Goal: Navigation & Orientation: Find specific page/section

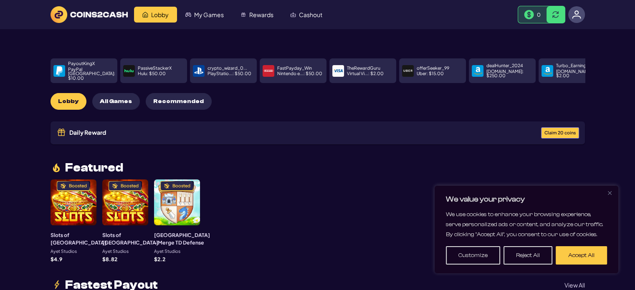
click at [576, 13] on img at bounding box center [576, 14] width 9 height 9
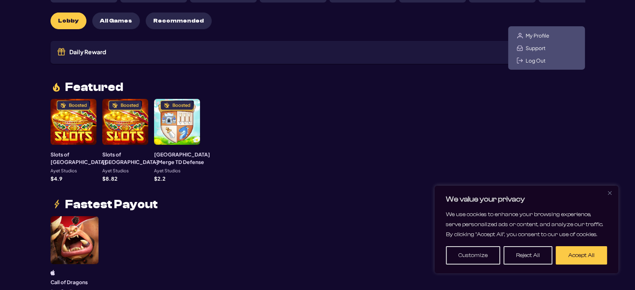
scroll to position [84, 0]
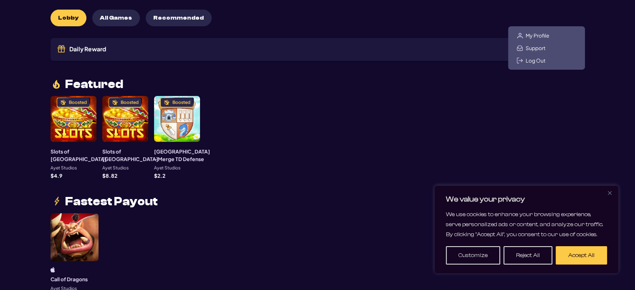
click at [610, 193] on img "Close" at bounding box center [610, 193] width 4 height 4
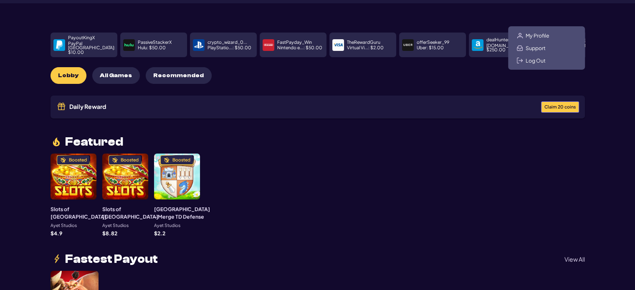
scroll to position [0, 0]
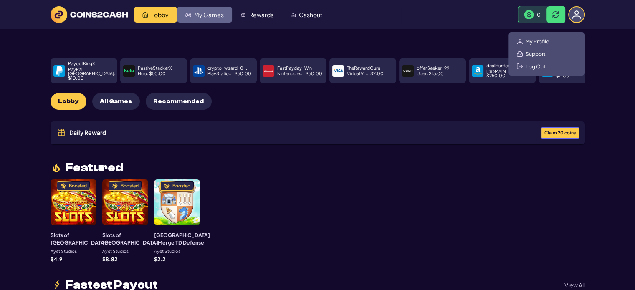
click at [201, 15] on span "My Games" at bounding box center [209, 15] width 30 height 6
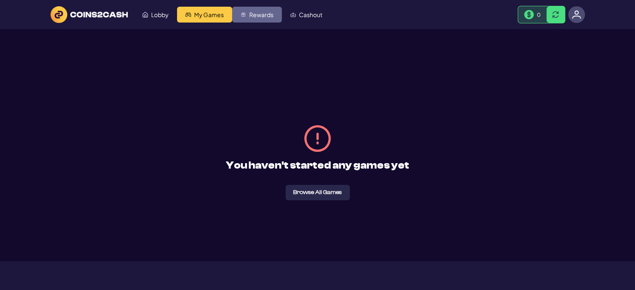
click at [267, 15] on span "Rewards" at bounding box center [261, 15] width 24 height 6
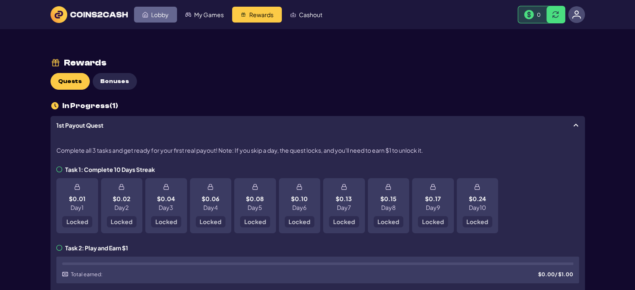
click at [167, 13] on span "Lobby" at bounding box center [160, 15] width 18 height 6
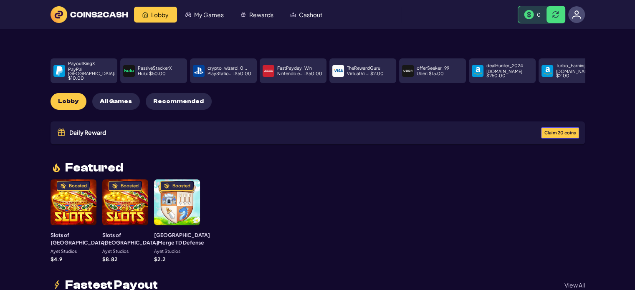
click at [552, 131] on span "Claim 20 coins" at bounding box center [560, 133] width 31 height 5
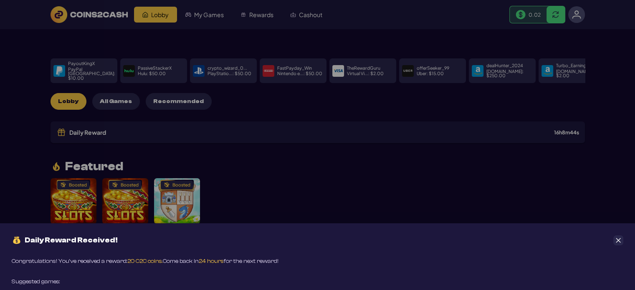
click at [620, 240] on icon "Close" at bounding box center [619, 240] width 5 height 5
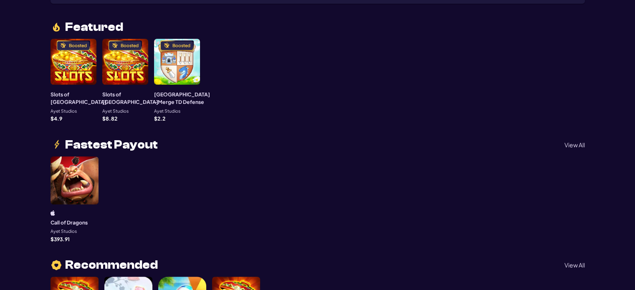
scroll to position [125, 0]
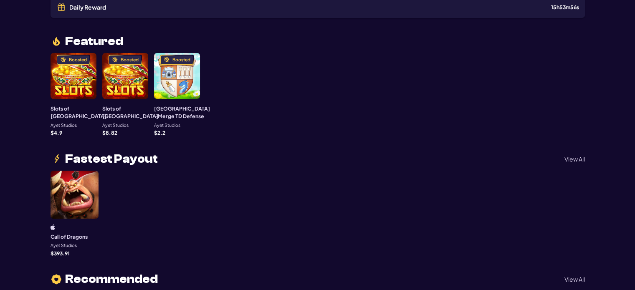
click at [72, 75] on div "Boosted" at bounding box center [74, 76] width 46 height 46
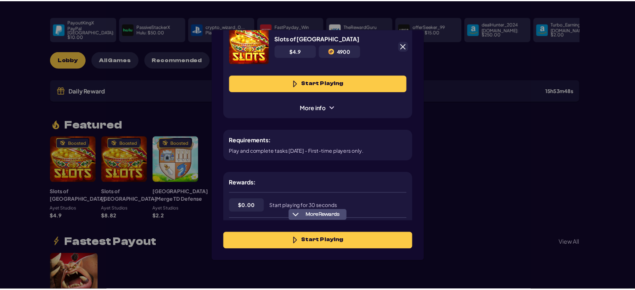
scroll to position [0, 0]
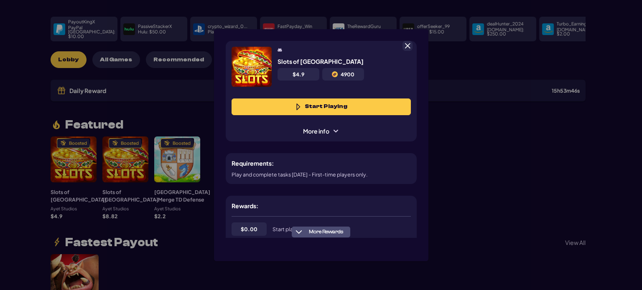
click at [405, 46] on span at bounding box center [408, 46] width 8 height 8
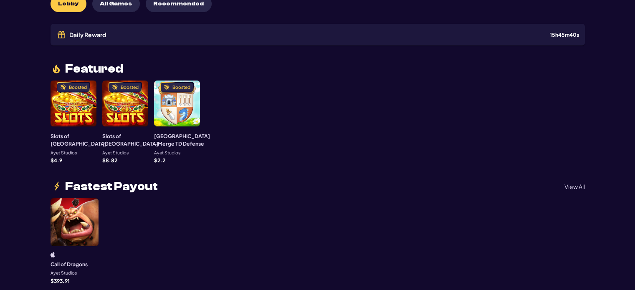
scroll to position [84, 0]
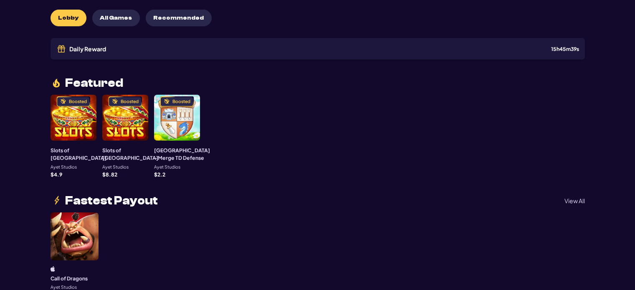
click at [120, 119] on div "Boosted" at bounding box center [125, 118] width 46 height 46
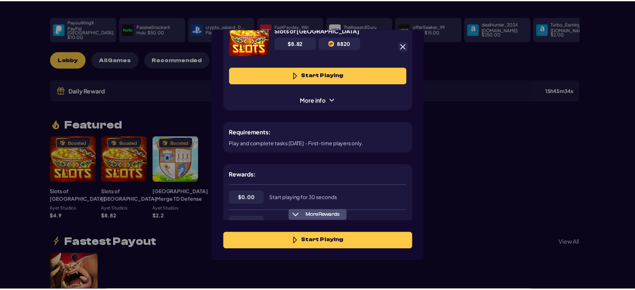
scroll to position [0, 0]
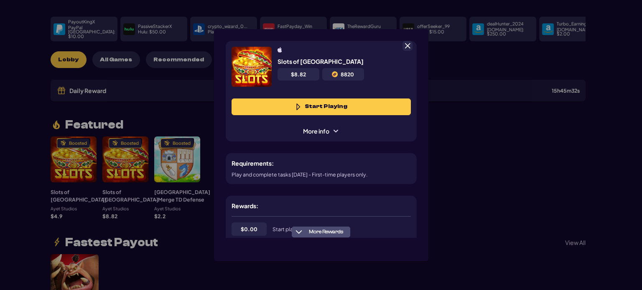
click at [328, 103] on button "Start Playing" at bounding box center [320, 107] width 179 height 17
click at [406, 46] on span at bounding box center [408, 46] width 8 height 8
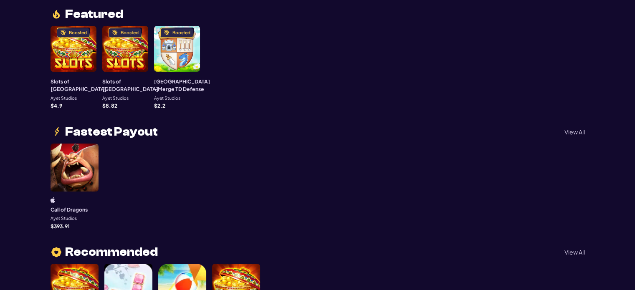
scroll to position [167, 0]
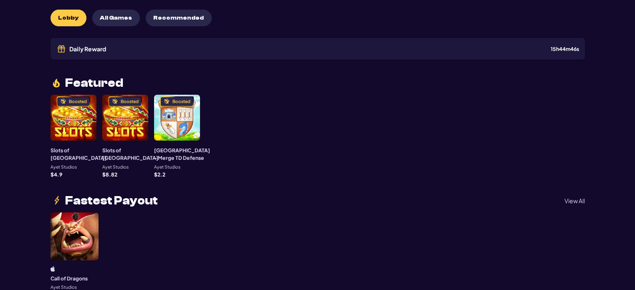
click at [69, 115] on div "Boosted" at bounding box center [74, 118] width 46 height 46
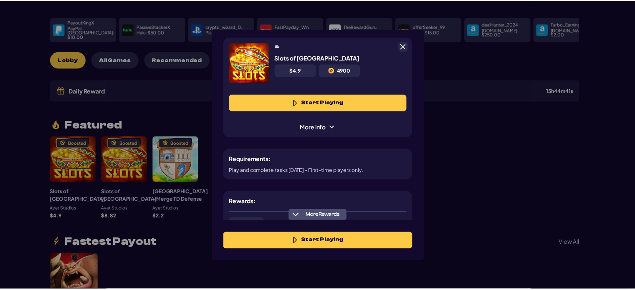
scroll to position [0, 0]
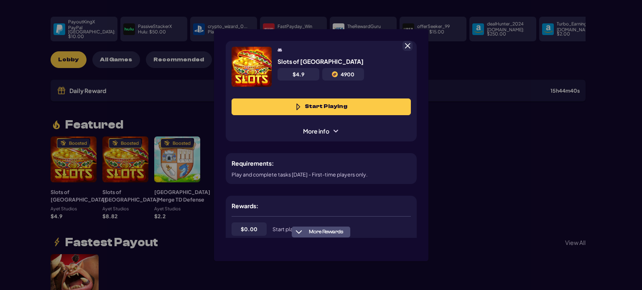
click at [335, 111] on button "Start Playing" at bounding box center [320, 107] width 179 height 17
click at [408, 45] on span at bounding box center [408, 46] width 8 height 8
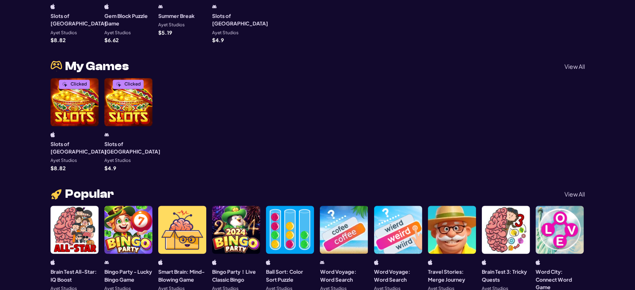
scroll to position [501, 0]
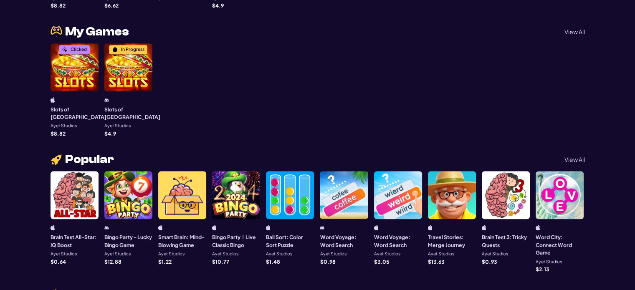
click at [131, 73] on div "In Progress" at bounding box center [128, 67] width 48 height 48
click at [131, 73] on body "We value your privacy We use cookies to enhance your browsing experience, serve…" at bounding box center [317, 295] width 635 height 1593
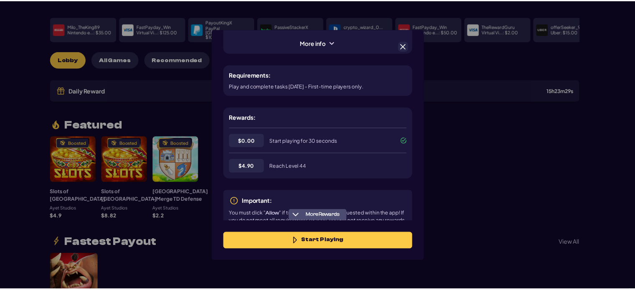
scroll to position [89, 0]
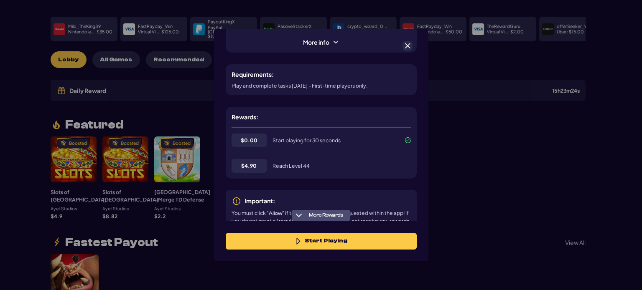
click at [404, 46] on span at bounding box center [408, 46] width 8 height 8
